Goal: Task Accomplishment & Management: Complete application form

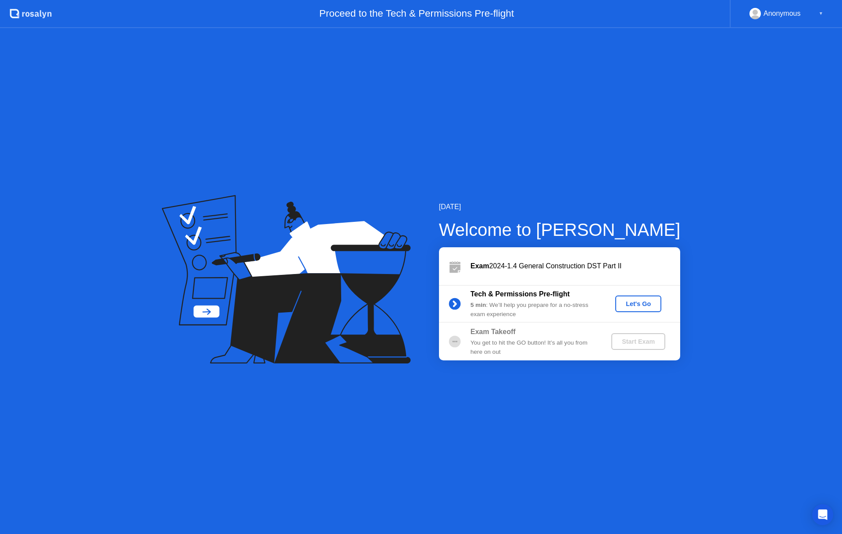
click at [633, 306] on div "Let's Go" at bounding box center [638, 304] width 39 height 7
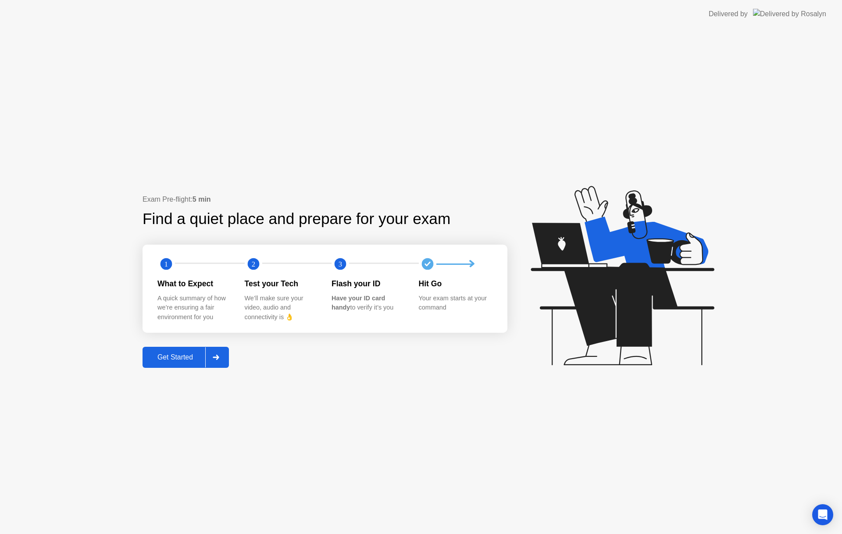
click at [183, 355] on div "Get Started" at bounding box center [175, 358] width 60 height 8
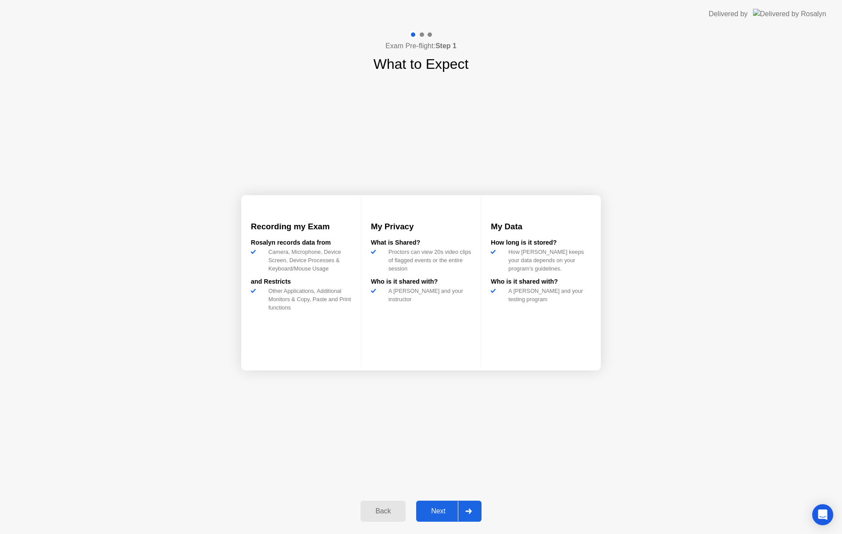
click at [434, 508] on div "Next" at bounding box center [438, 512] width 39 height 8
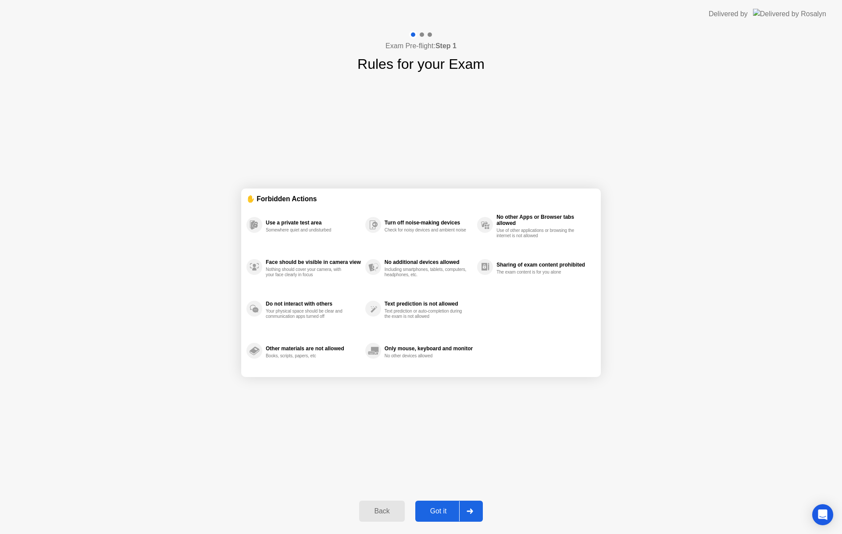
click at [431, 509] on div "Got it" at bounding box center [438, 512] width 41 height 8
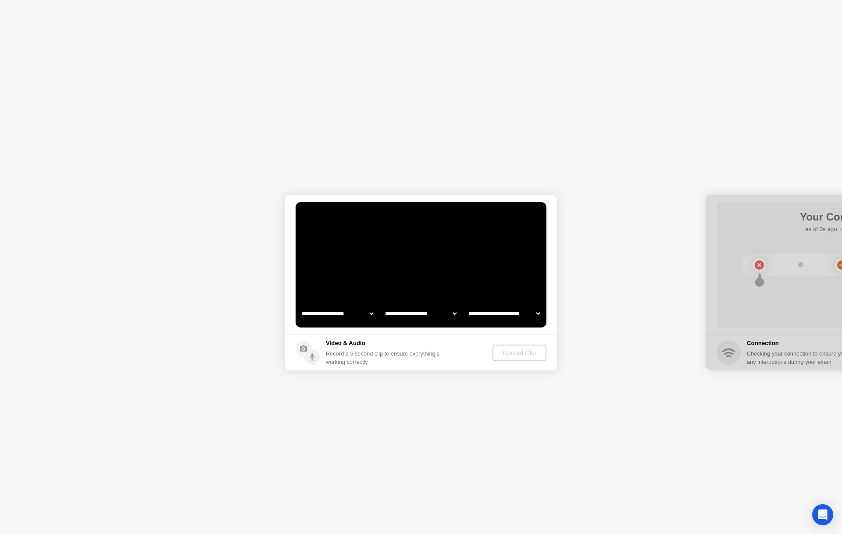
select select "**********"
select select "*******"
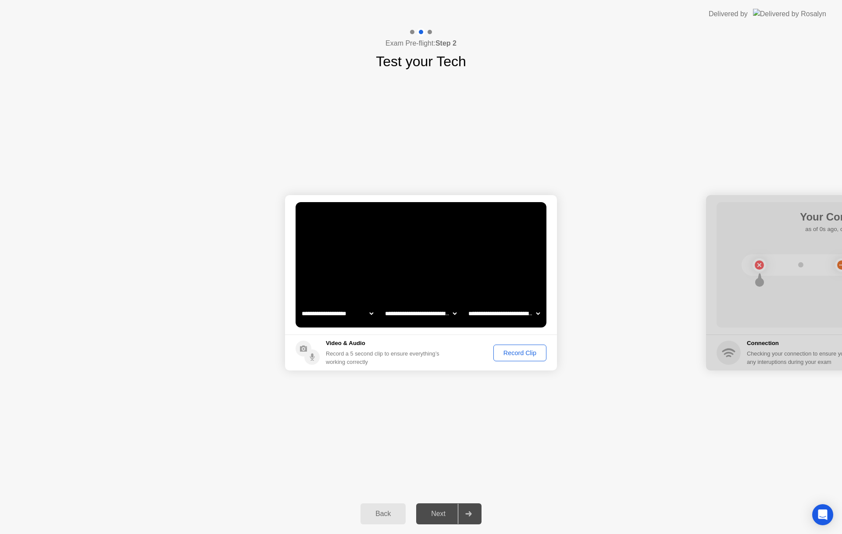
click at [524, 352] on div "Record Clip" at bounding box center [520, 353] width 47 height 7
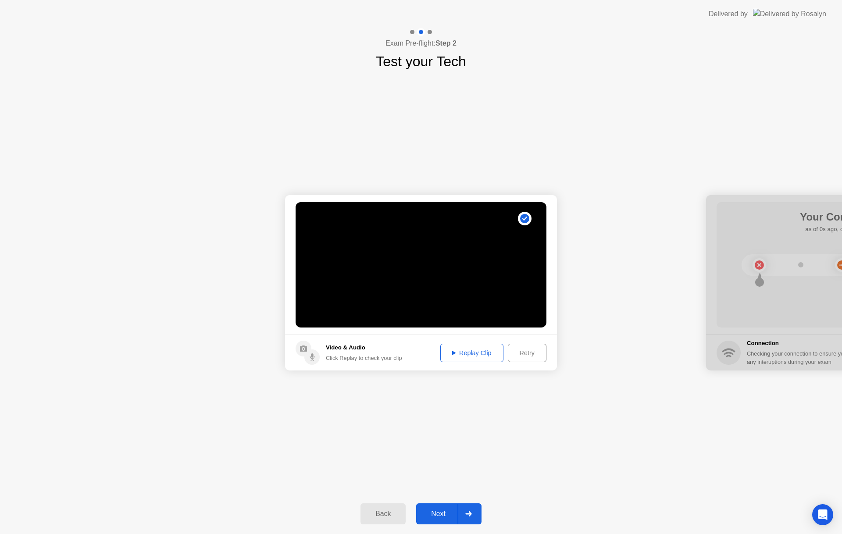
click at [472, 353] on div "Replay Clip" at bounding box center [472, 353] width 57 height 7
click at [434, 516] on div "Next" at bounding box center [438, 514] width 39 height 8
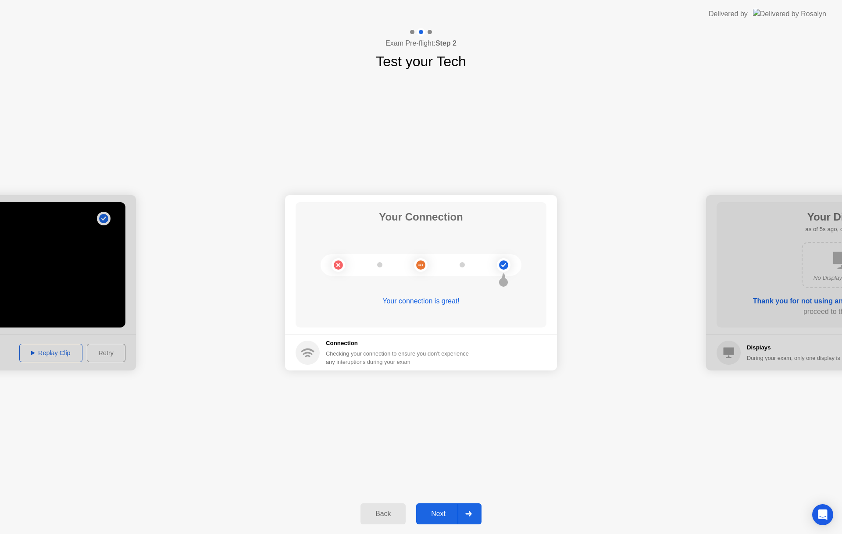
click at [428, 510] on div "Next" at bounding box center [438, 514] width 39 height 8
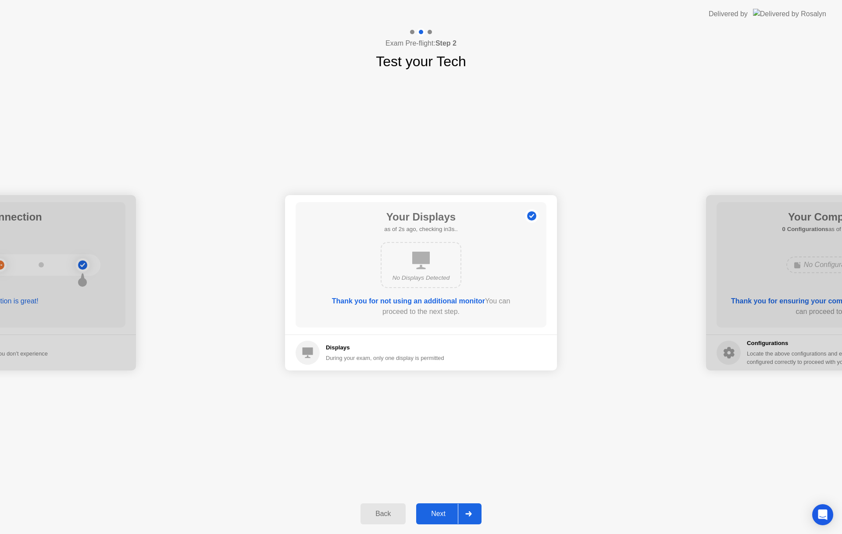
click at [432, 510] on div "Next" at bounding box center [438, 514] width 39 height 8
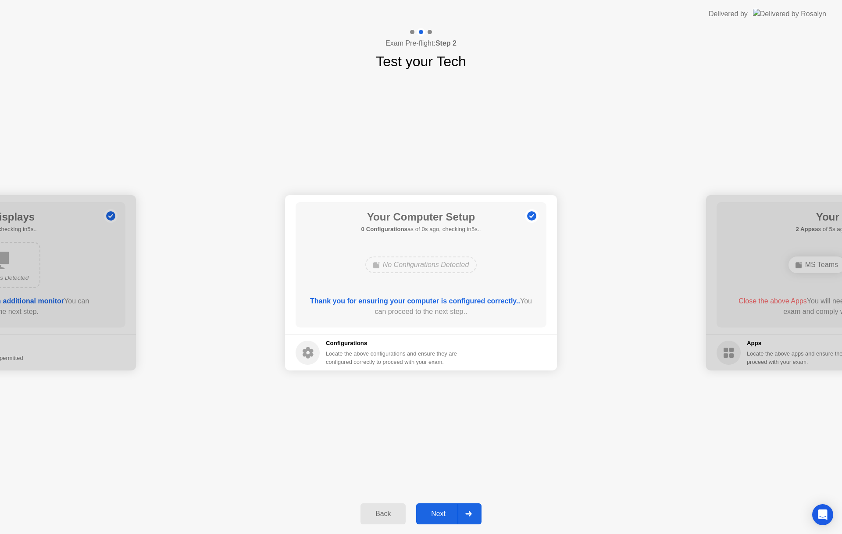
click at [443, 508] on button "Next" at bounding box center [448, 514] width 65 height 21
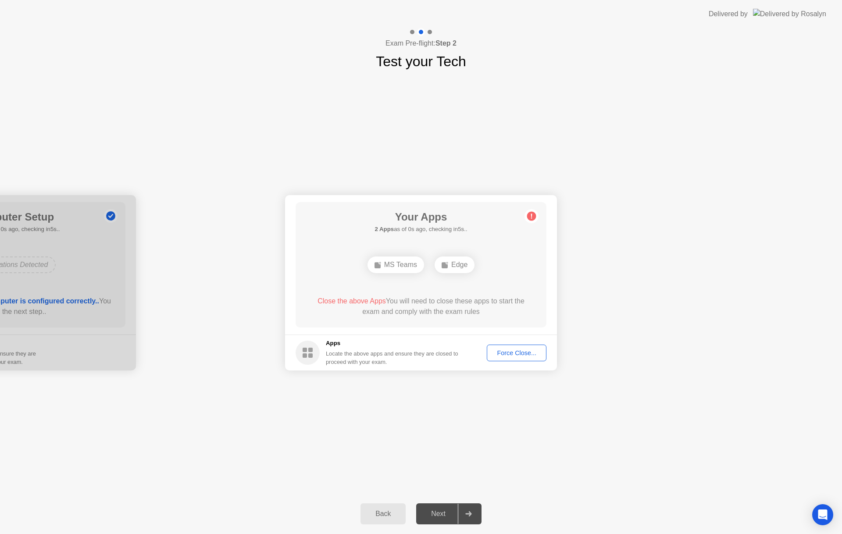
click at [516, 351] on div "Force Close..." at bounding box center [517, 353] width 54 height 7
click at [503, 352] on div "Force Close..." at bounding box center [517, 353] width 54 height 7
click at [500, 353] on div "Force Close..." at bounding box center [517, 353] width 54 height 7
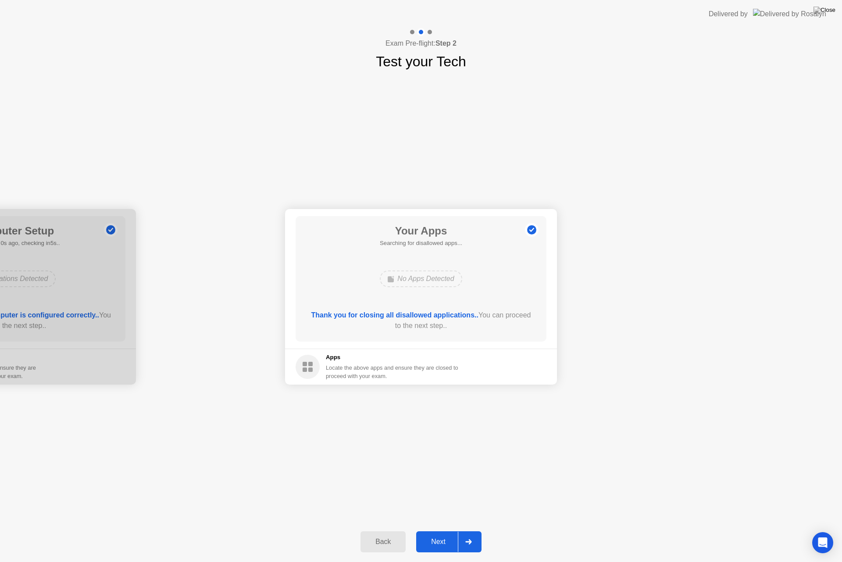
click at [448, 534] on div "Next" at bounding box center [438, 542] width 39 height 8
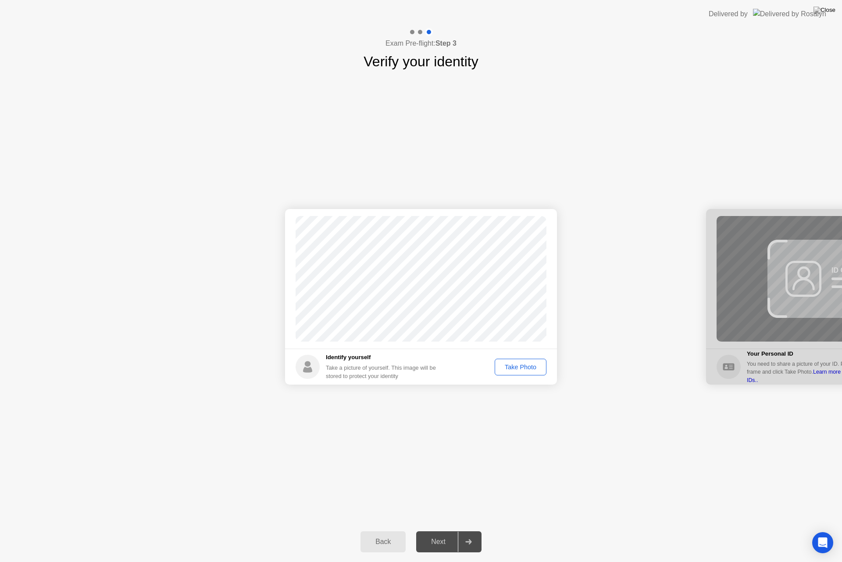
click at [518, 366] on div "Take Photo" at bounding box center [521, 366] width 46 height 7
click at [436, 534] on div "Next" at bounding box center [438, 542] width 39 height 8
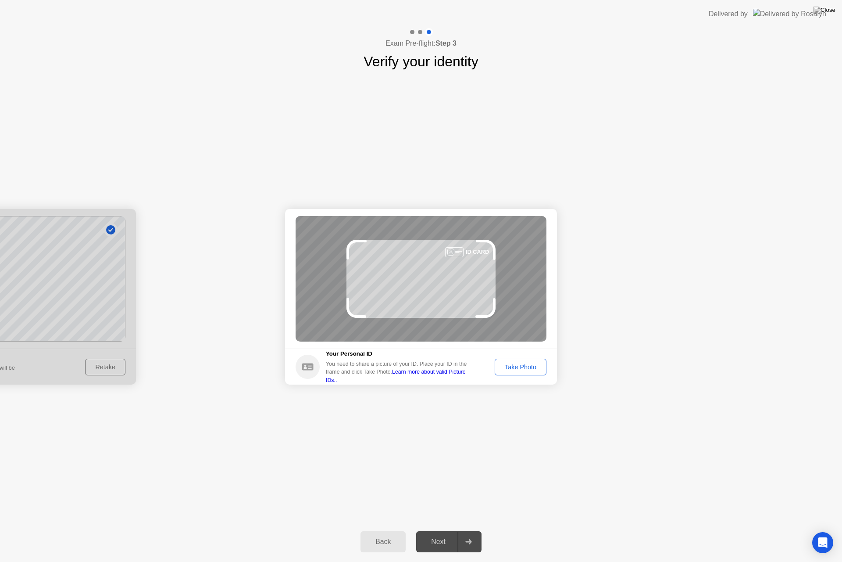
click at [515, 364] on div "Take Photo" at bounding box center [521, 366] width 46 height 7
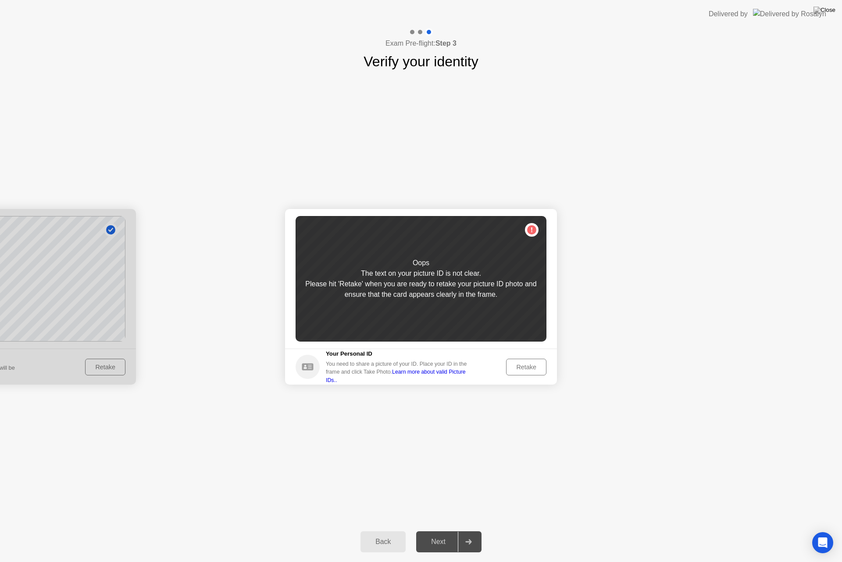
click at [518, 368] on div "Retake" at bounding box center [526, 366] width 34 height 7
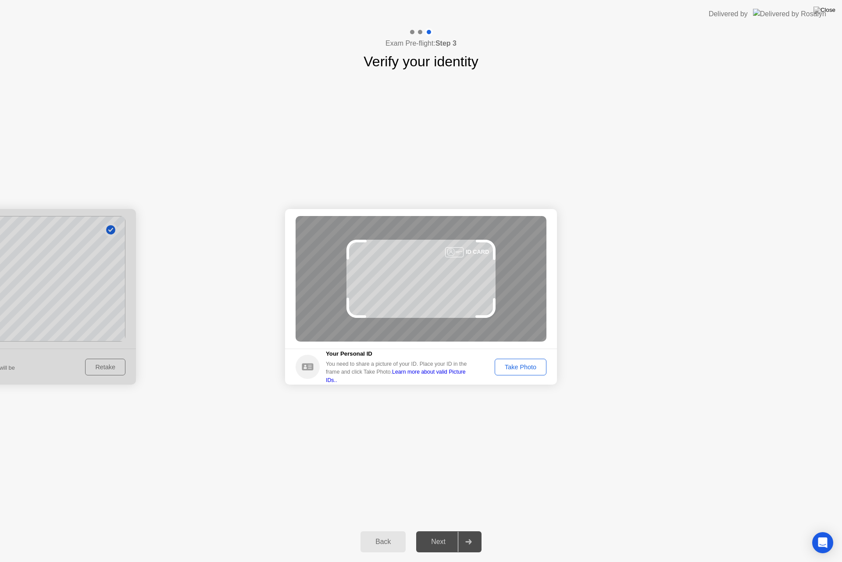
click at [506, 365] on div "Take Photo" at bounding box center [521, 366] width 46 height 7
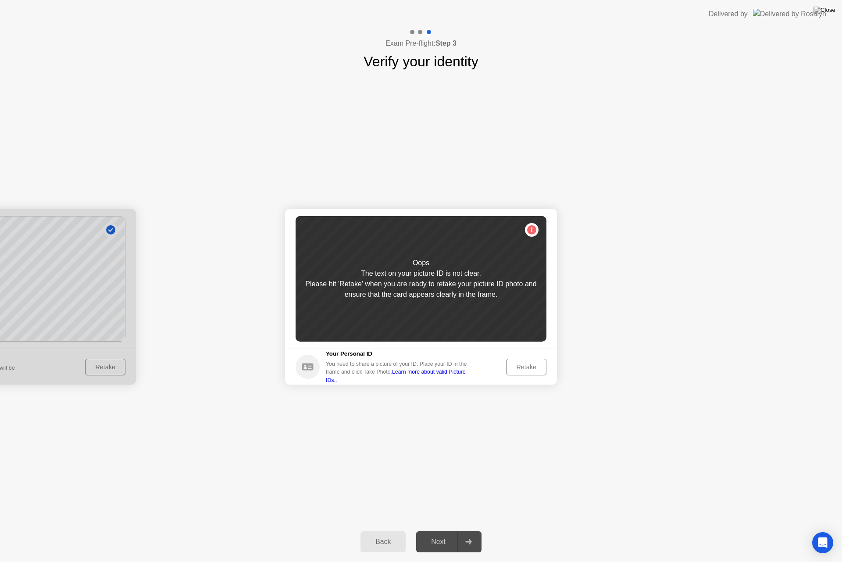
click at [522, 369] on div "Retake" at bounding box center [526, 366] width 34 height 7
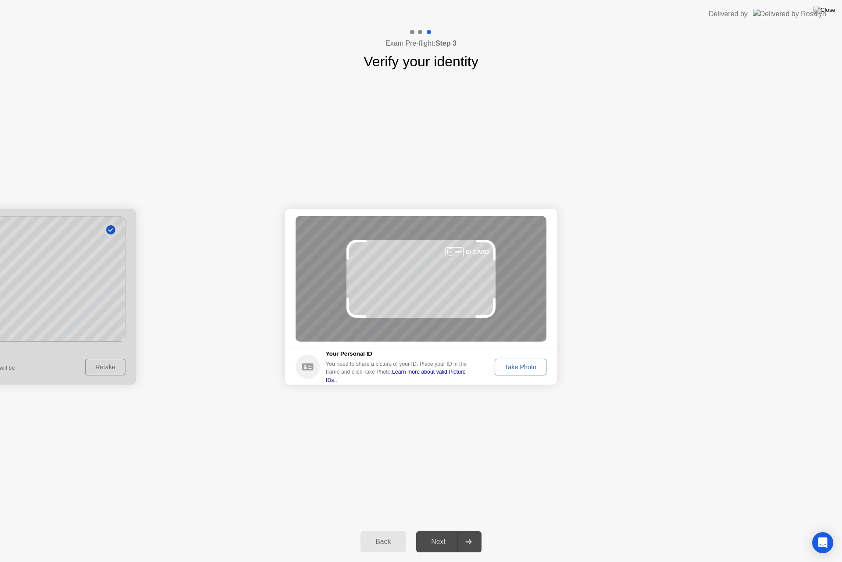
click at [522, 369] on div "Take Photo" at bounding box center [521, 366] width 46 height 7
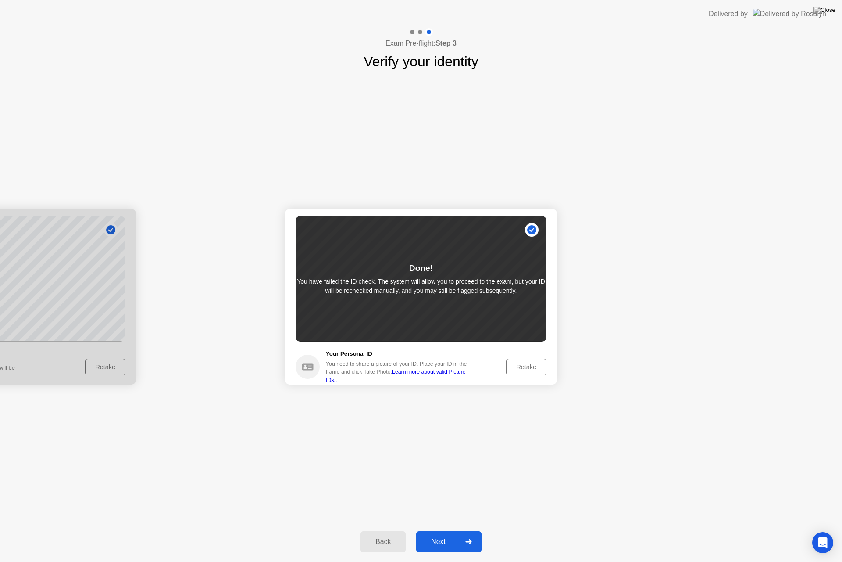
click at [437, 534] on button "Next" at bounding box center [448, 541] width 65 height 21
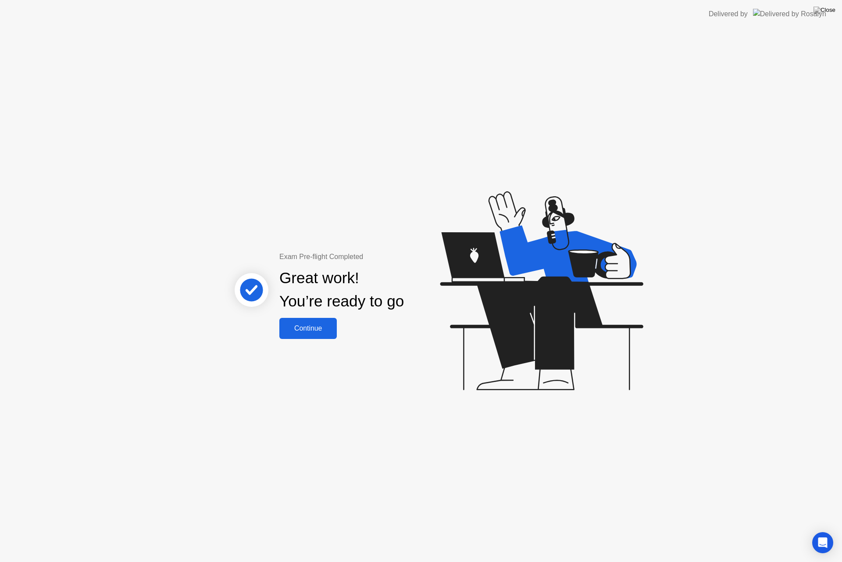
click at [314, 327] on div "Continue" at bounding box center [308, 328] width 52 height 8
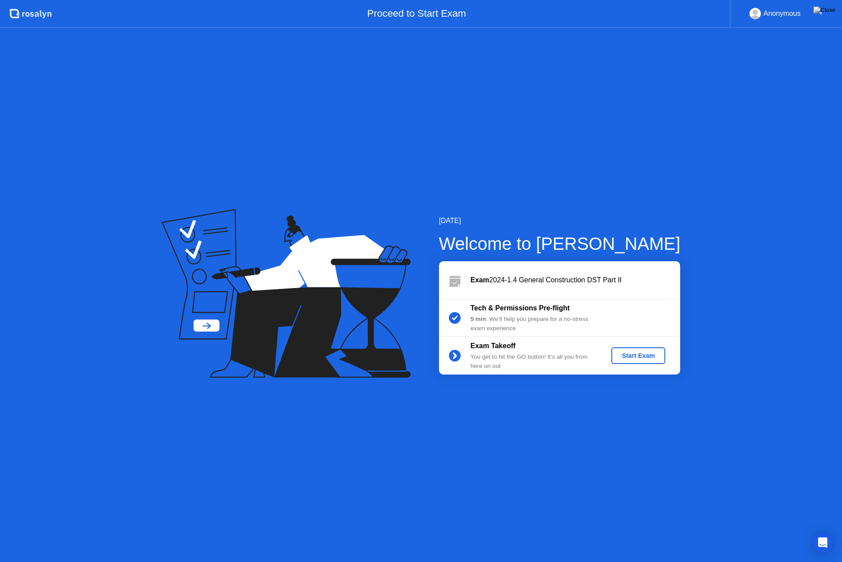
click at [631, 355] on div "Start Exam" at bounding box center [638, 355] width 47 height 7
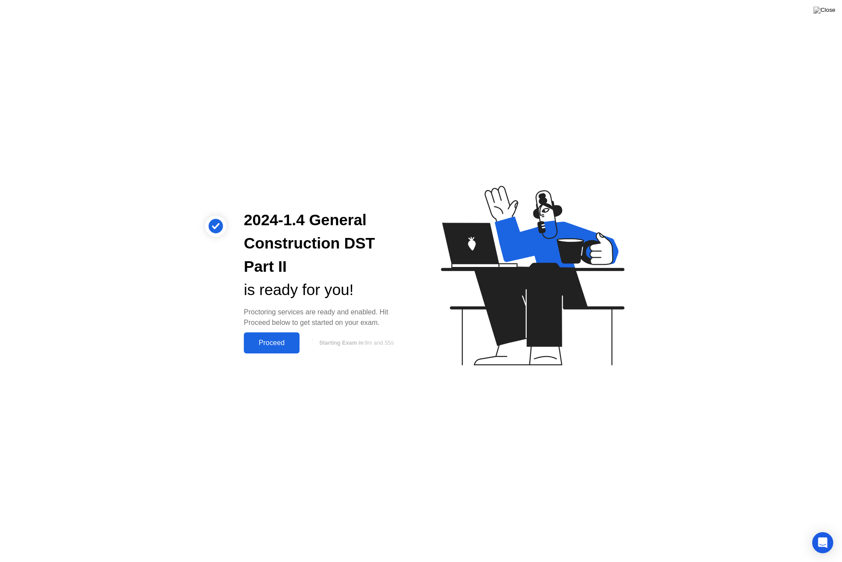
click at [272, 341] on div "Proceed" at bounding box center [272, 343] width 50 height 8
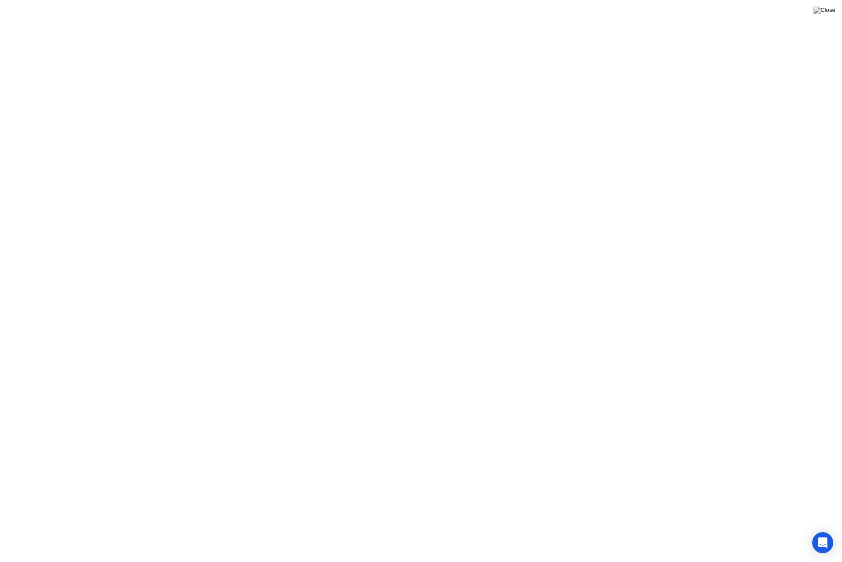
click button "Got it"
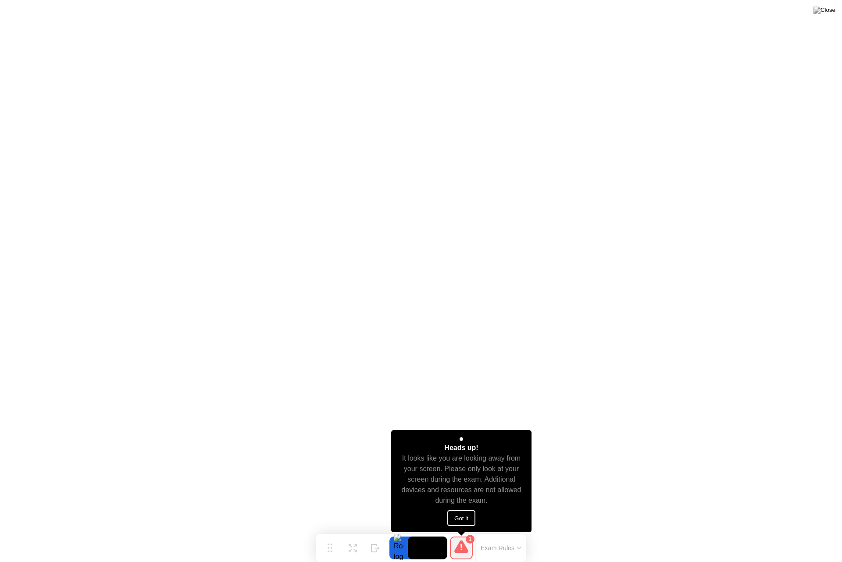
click at [461, 517] on button "Got it" at bounding box center [462, 518] width 28 height 16
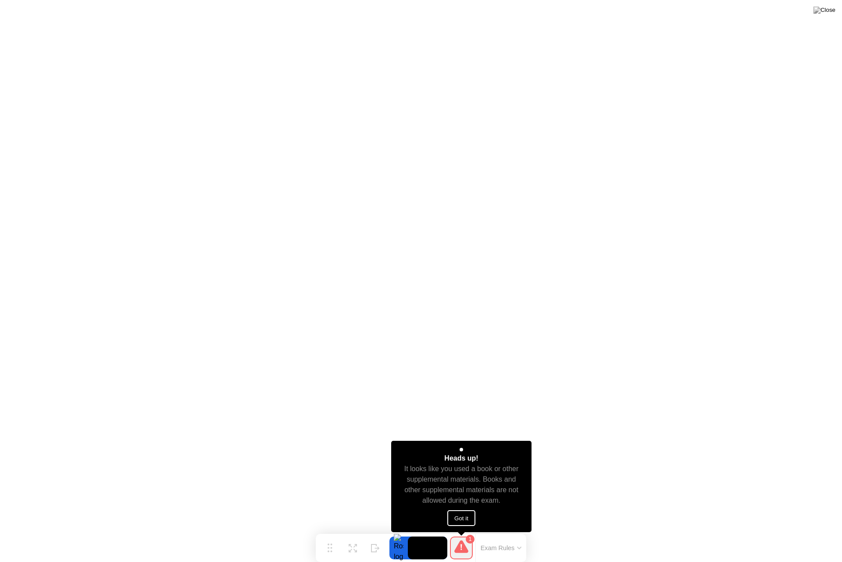
click at [459, 516] on button "Got it" at bounding box center [462, 518] width 28 height 16
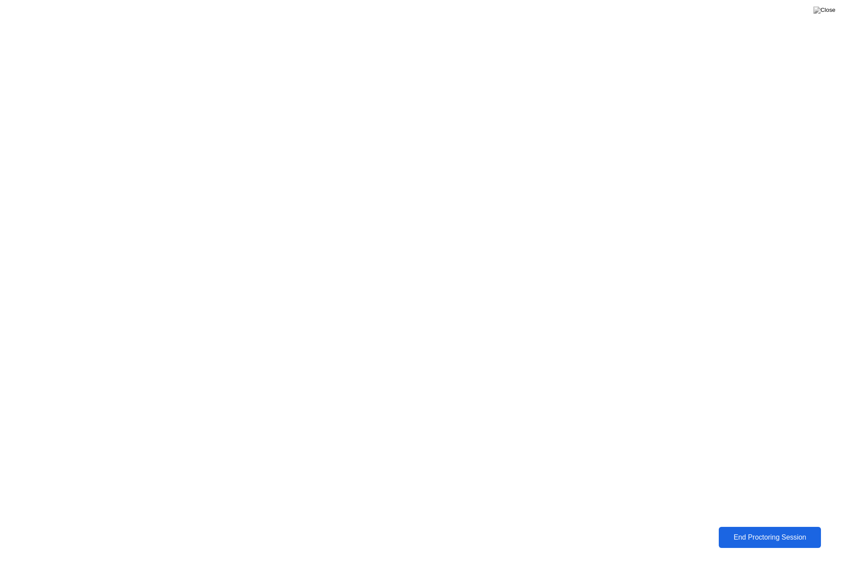
click at [748, 534] on div "End Proctoring Session" at bounding box center [770, 537] width 98 height 8
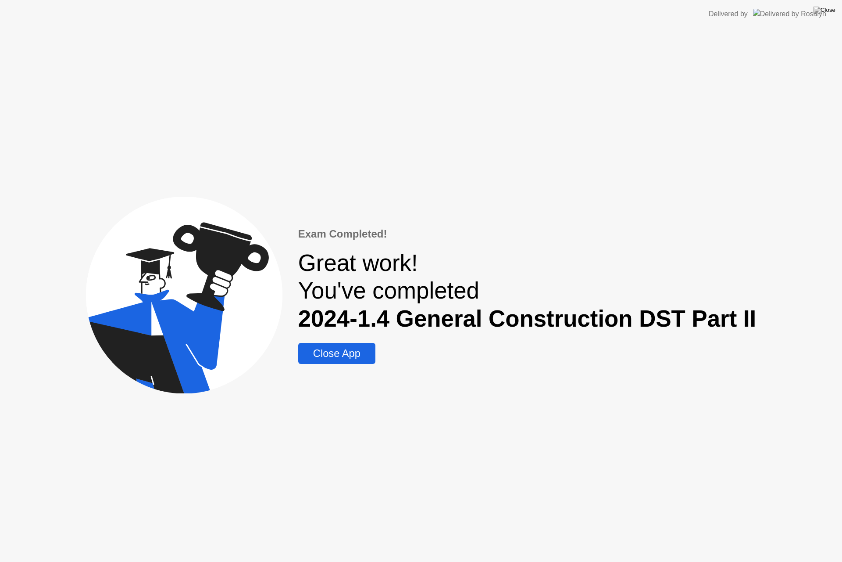
click at [322, 355] on div "Close App" at bounding box center [337, 353] width 72 height 12
